Goal: Task Accomplishment & Management: Complete application form

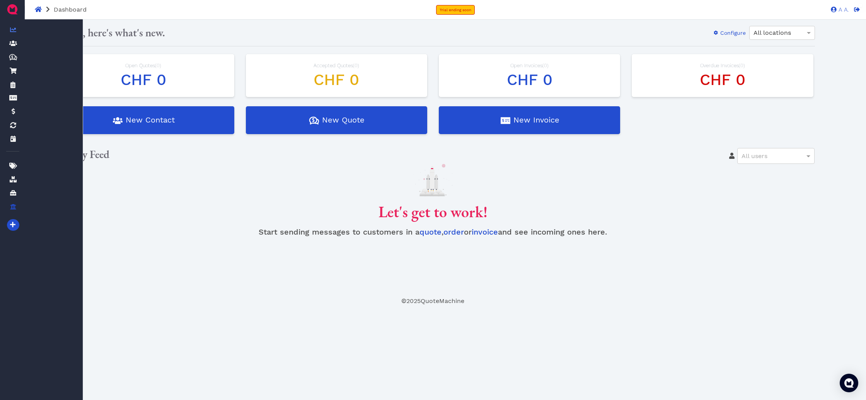
click at [15, 207] on icon at bounding box center [13, 207] width 6 height 6
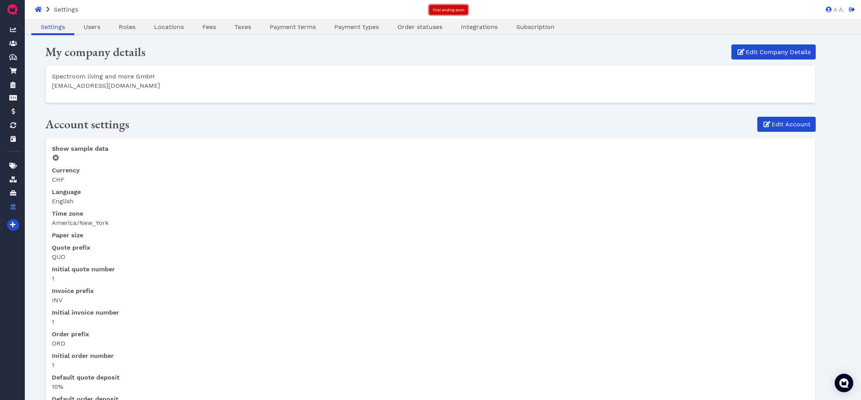
click at [453, 10] on span "Trial ending soon" at bounding box center [448, 10] width 32 height 4
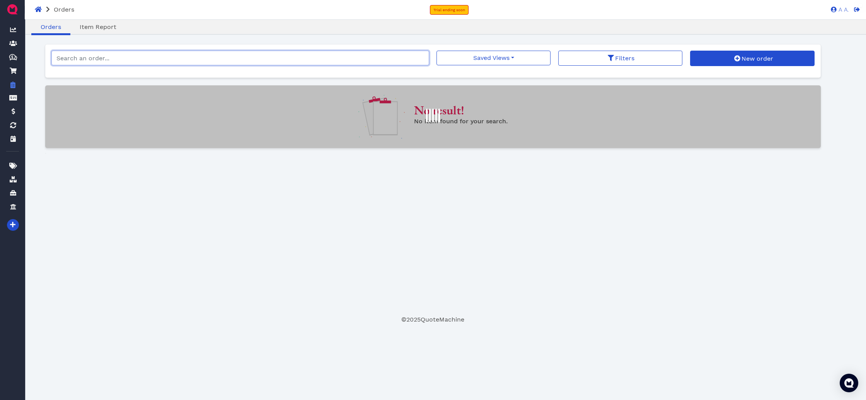
click at [112, 61] on input "search" at bounding box center [240, 58] width 378 height 15
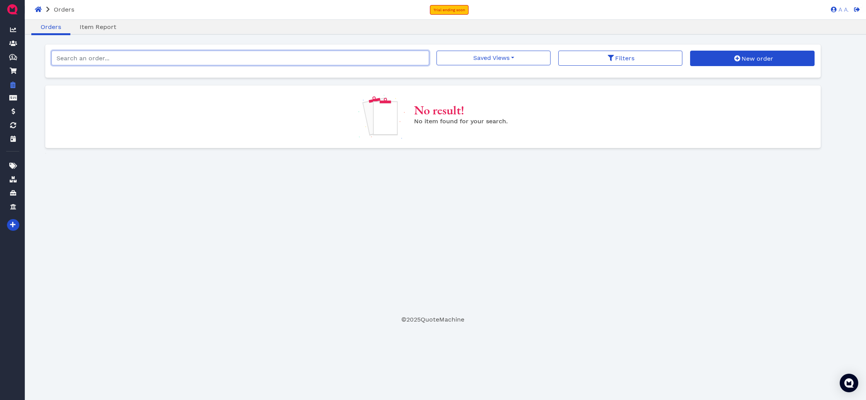
click at [112, 61] on input "search" at bounding box center [240, 58] width 378 height 15
type input "[PERSON_NAME]"
click at [108, 58] on input "[PERSON_NAME]" at bounding box center [240, 58] width 378 height 15
click at [108, 57] on input "[PERSON_NAME]" at bounding box center [240, 58] width 378 height 15
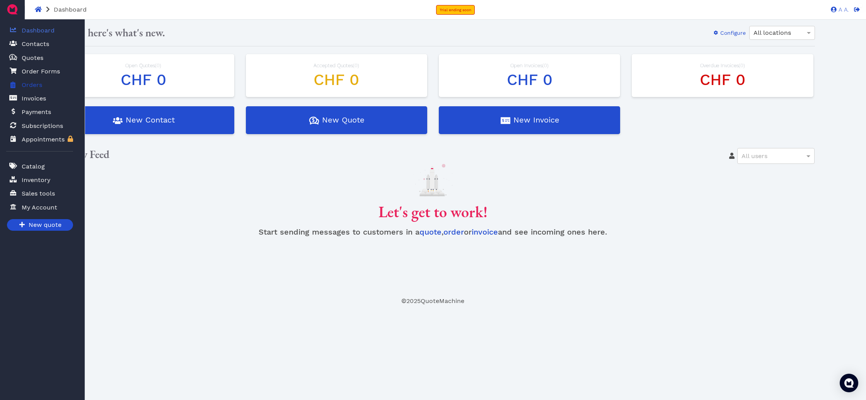
click at [15, 85] on icon at bounding box center [12, 85] width 5 height 7
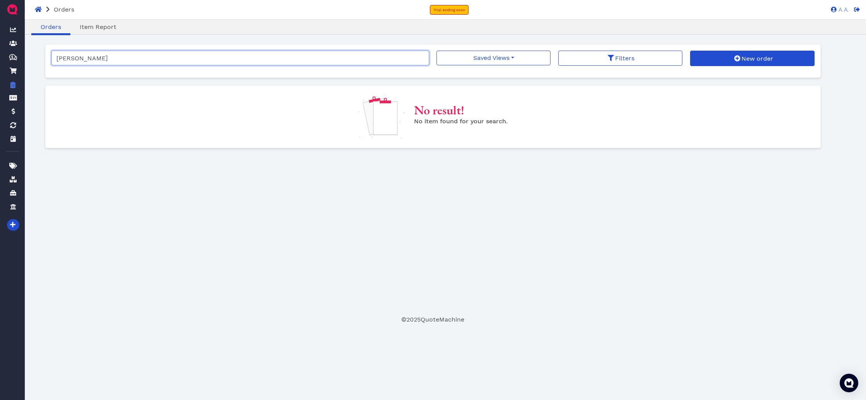
click at [109, 57] on input "[PERSON_NAME]" at bounding box center [240, 58] width 378 height 15
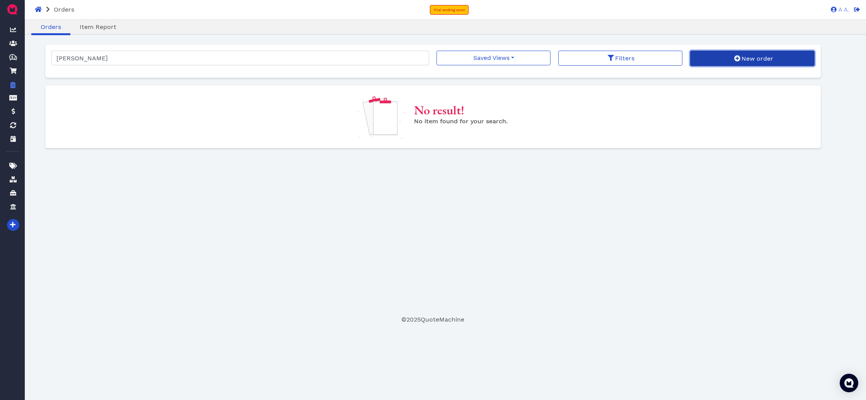
click at [724, 60] on button "New order" at bounding box center [752, 58] width 124 height 15
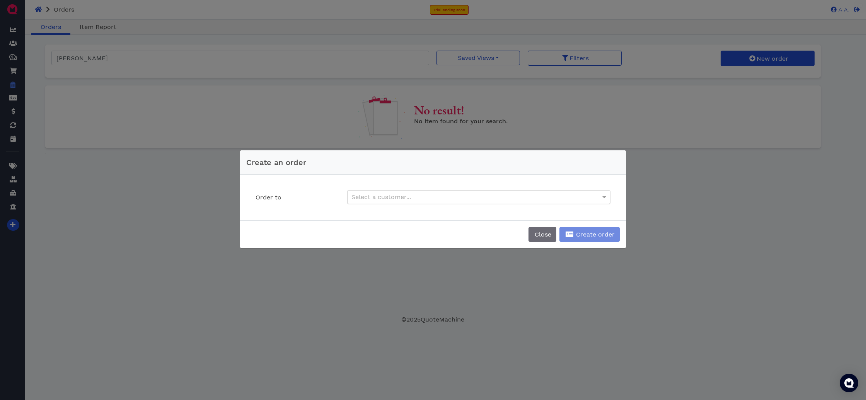
click at [468, 196] on div "Select a customer..." at bounding box center [479, 197] width 263 height 13
click at [423, 196] on div "imholz imholz" at bounding box center [474, 197] width 253 height 13
type input "daniel"
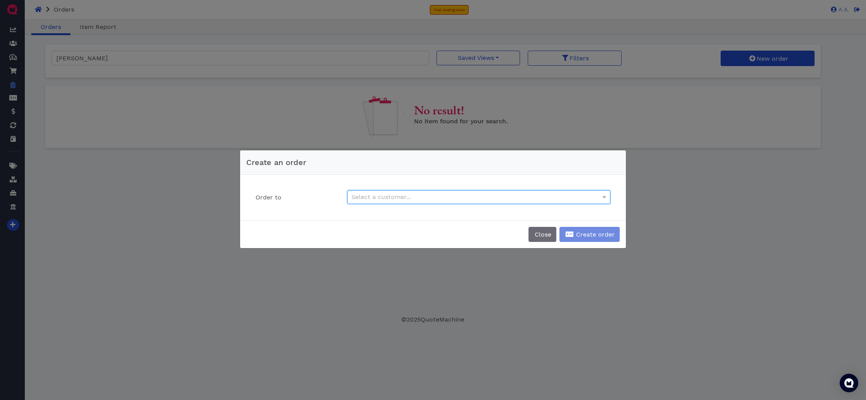
click at [465, 193] on div "Select a customer..." at bounding box center [479, 197] width 263 height 13
click at [549, 200] on div "Select a customer..." at bounding box center [479, 197] width 263 height 13
click at [356, 197] on input "daniel" at bounding box center [362, 198] width 21 height 14
type input "Daniel"
click at [395, 202] on div "Daniel Daniel" at bounding box center [474, 197] width 253 height 13
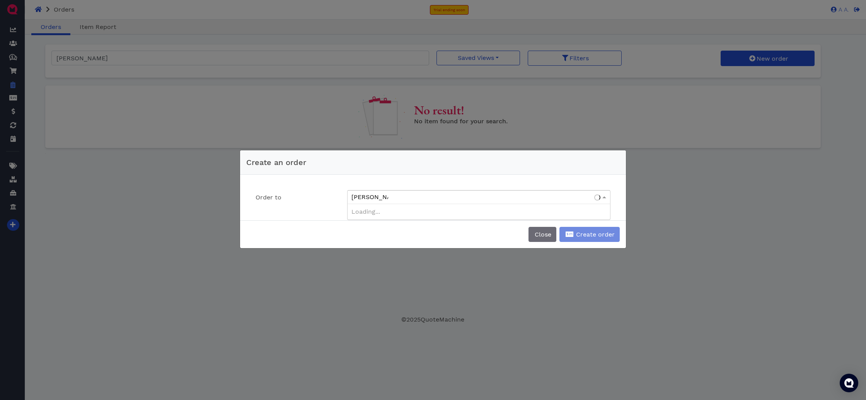
type input "Daniel Imholz"
click at [413, 179] on div "Order to Loading..." at bounding box center [433, 198] width 386 height 46
click at [412, 197] on div "Select a customer..." at bounding box center [479, 197] width 263 height 13
type input "Im"
click at [548, 236] on span "Close" at bounding box center [543, 234] width 18 height 7
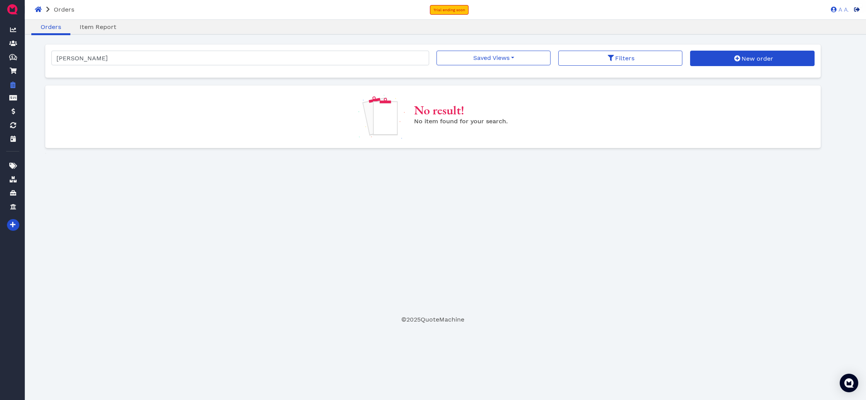
click at [856, 11] on icon at bounding box center [857, 9] width 6 height 4
